Goal: Navigation & Orientation: Find specific page/section

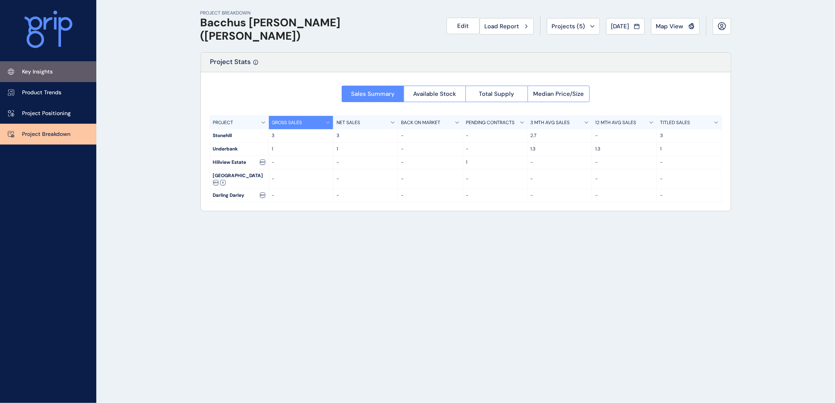
click at [38, 69] on p "Key Insights" at bounding box center [37, 72] width 31 height 8
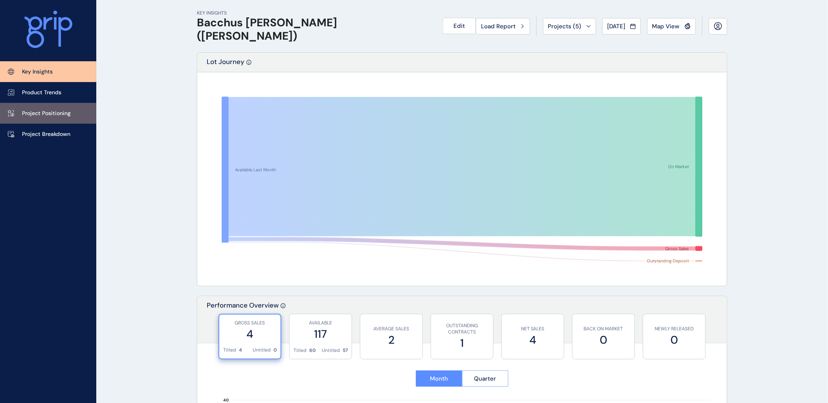
click at [63, 107] on link "Project Positioning" at bounding box center [48, 113] width 96 height 21
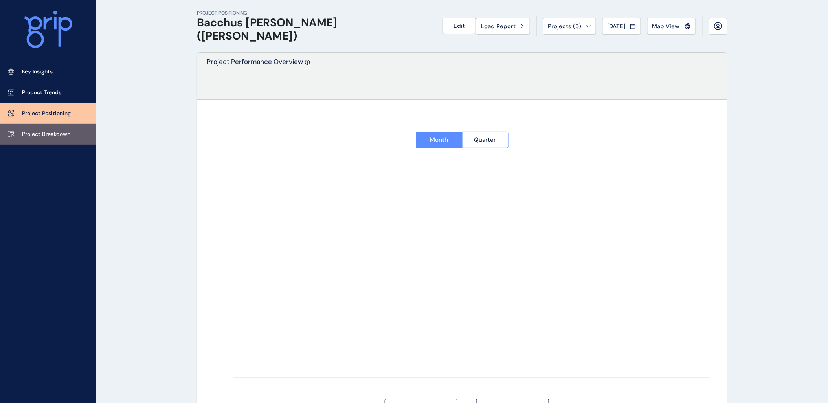
click at [61, 133] on p "Project Breakdown" at bounding box center [46, 134] width 48 height 8
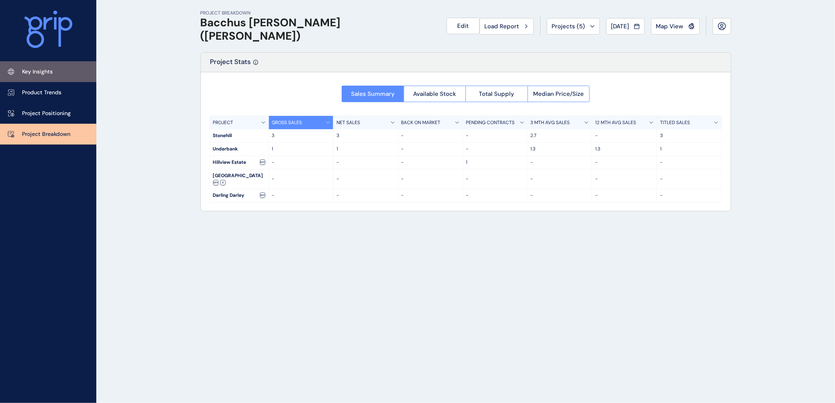
click at [50, 76] on link "Key Insights" at bounding box center [48, 71] width 96 height 21
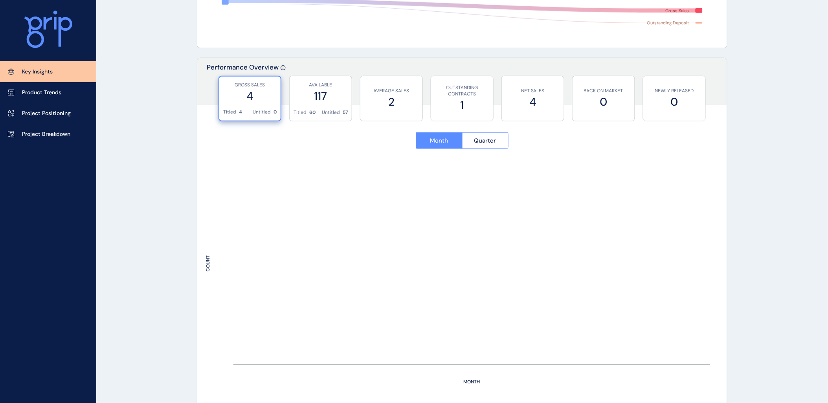
scroll to position [262, 0]
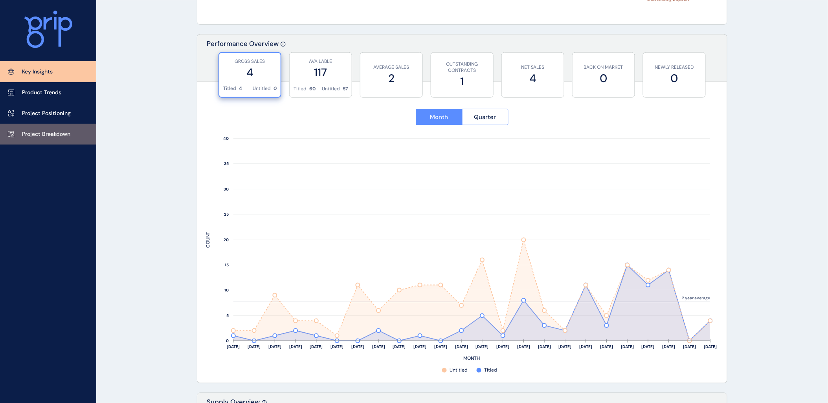
click at [57, 132] on p "Project Breakdown" at bounding box center [46, 134] width 48 height 8
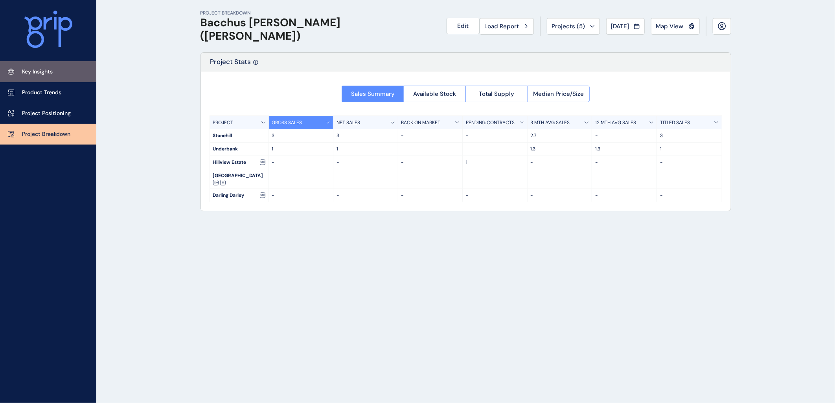
click at [48, 80] on link "Key Insights" at bounding box center [48, 71] width 96 height 21
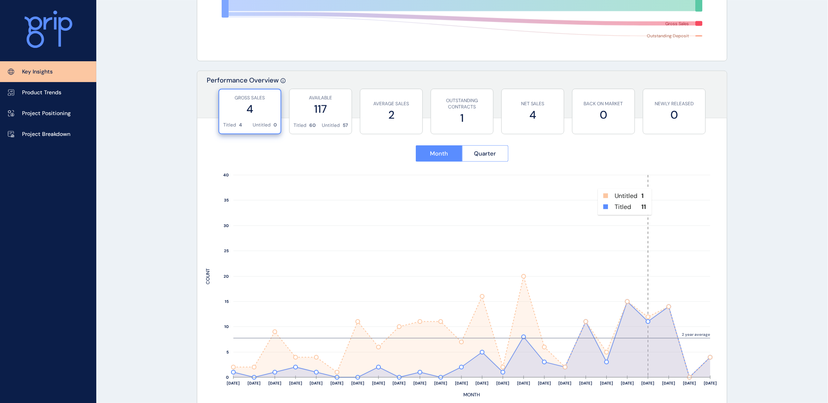
scroll to position [349, 0]
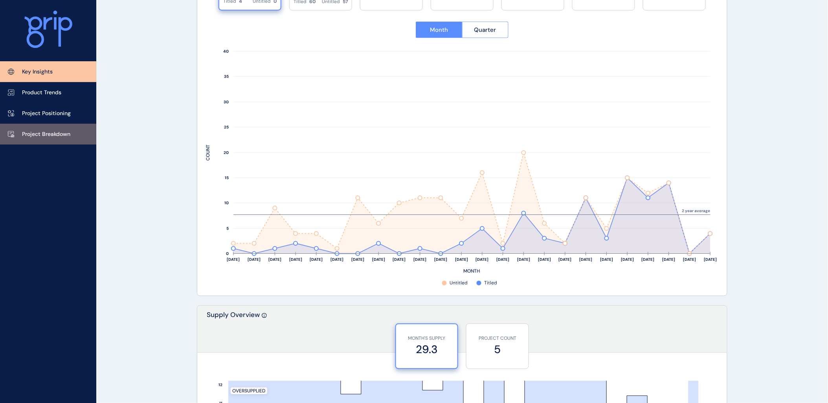
click at [67, 134] on p "Project Breakdown" at bounding box center [46, 134] width 48 height 8
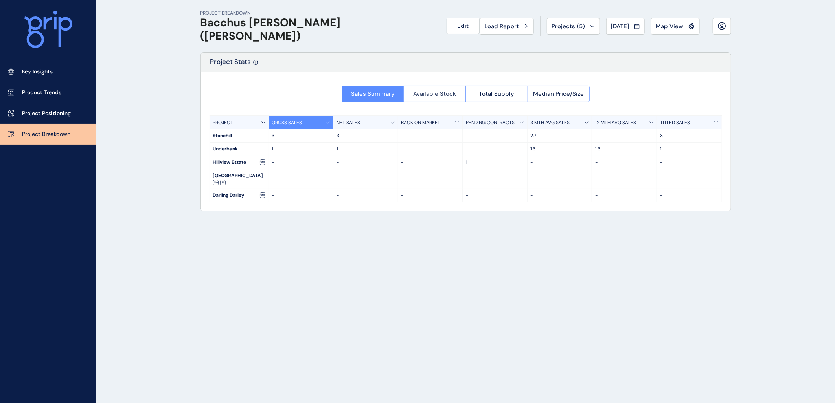
click at [418, 95] on span "Available Stock" at bounding box center [434, 94] width 43 height 8
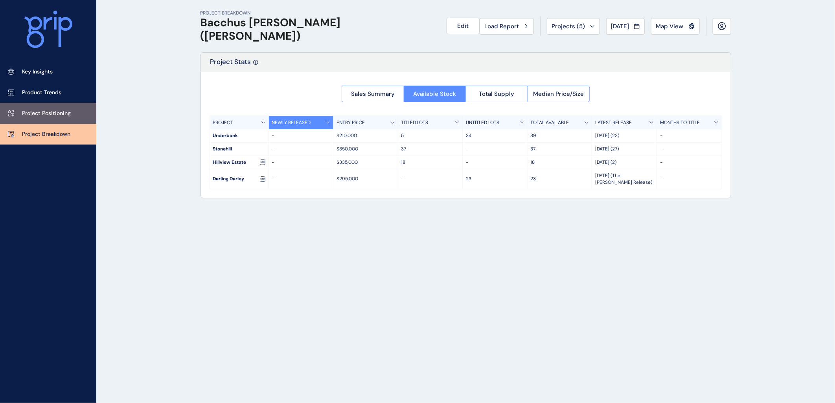
click at [45, 107] on link "Project Positioning" at bounding box center [48, 113] width 96 height 21
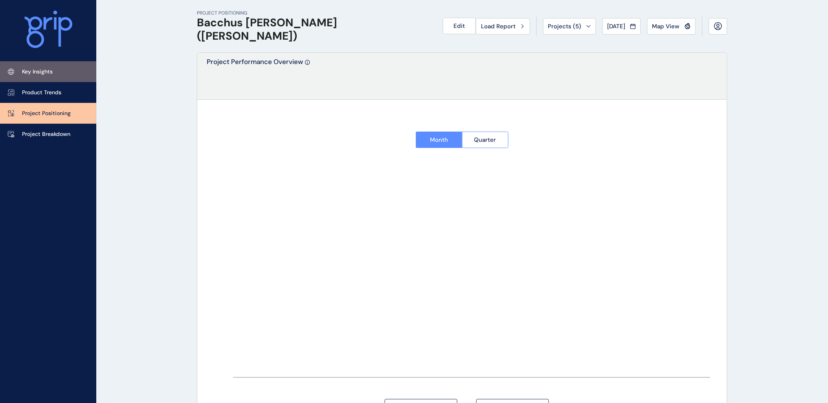
type input "*********"
click at [44, 76] on link "Key Insights" at bounding box center [48, 71] width 96 height 21
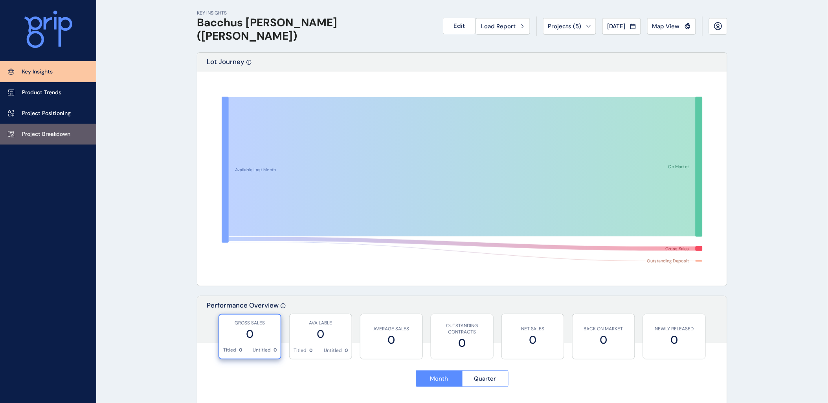
click at [37, 128] on link "Project Breakdown" at bounding box center [48, 134] width 96 height 21
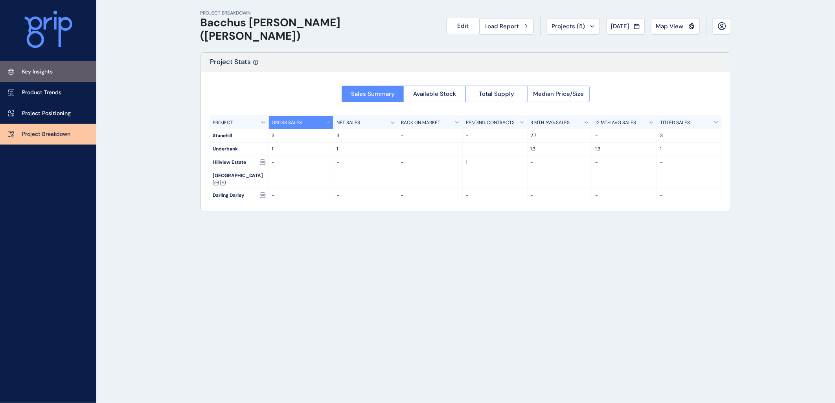
click at [37, 75] on p "Key Insights" at bounding box center [37, 72] width 31 height 8
